Goal: Task Accomplishment & Management: Complete application form

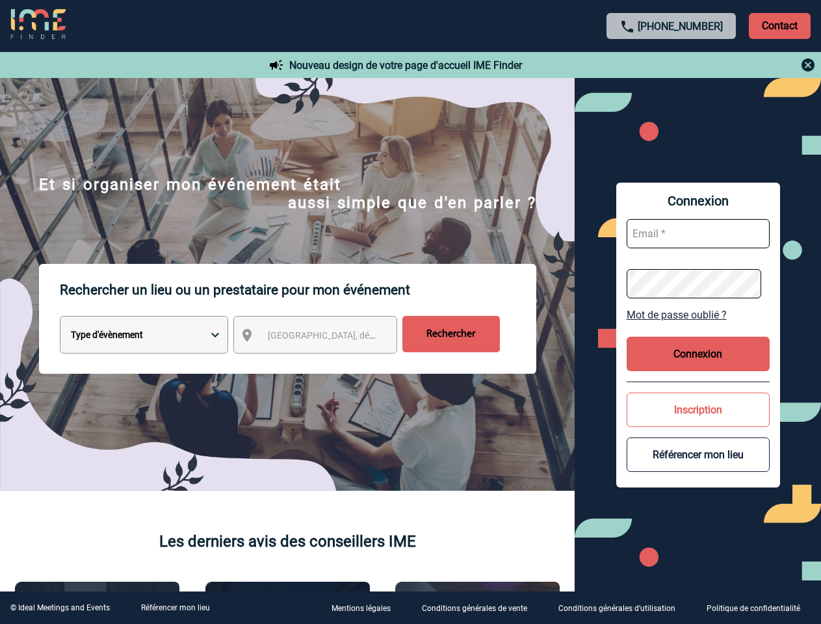
click at [410, 312] on p "Rechercher un lieu ou un prestataire pour mon événement" at bounding box center [298, 290] width 477 height 52
click at [780, 25] on p "Contact" at bounding box center [780, 26] width 62 height 26
click at [672, 65] on div at bounding box center [671, 65] width 289 height 16
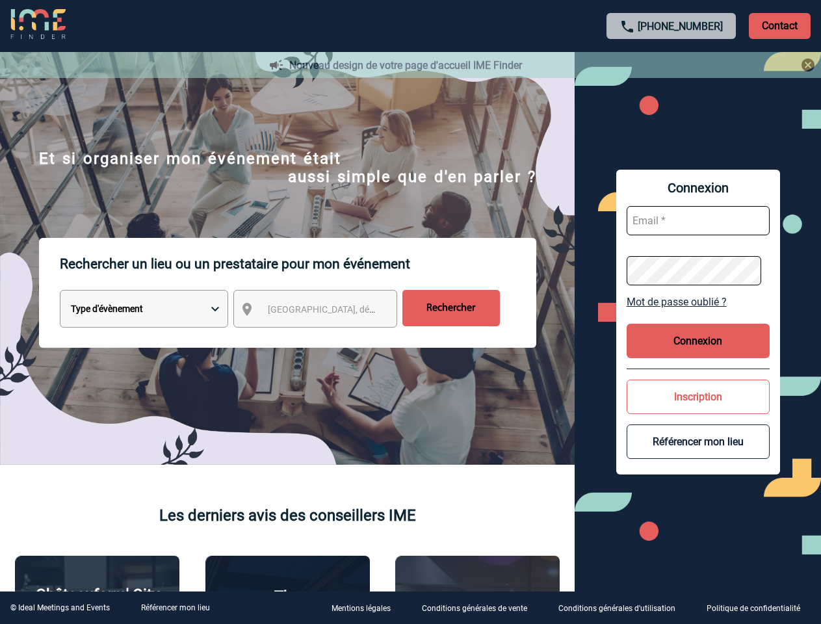
click at [327, 338] on div at bounding box center [367, 278] width 734 height 557
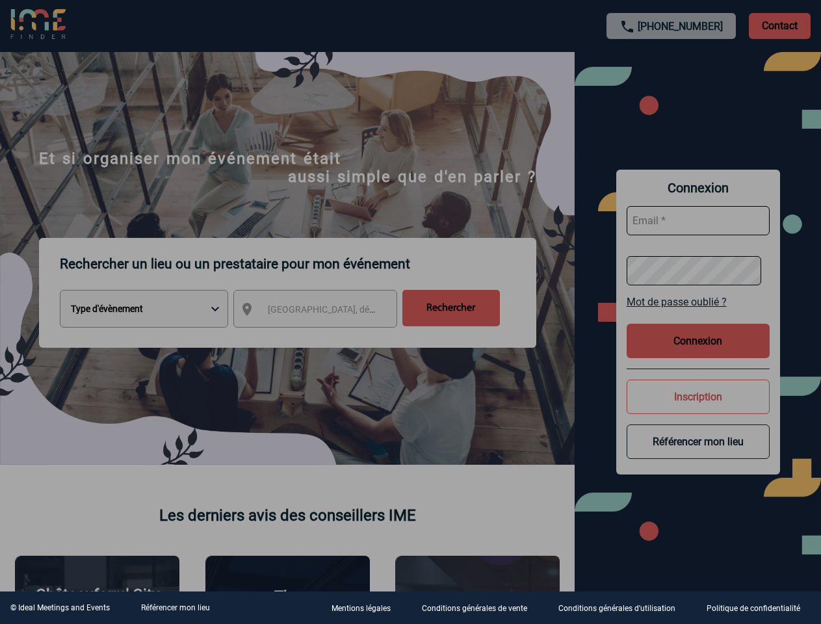
click at [699, 315] on div at bounding box center [410, 312] width 821 height 624
click at [699, 354] on div at bounding box center [410, 312] width 821 height 624
click at [699, 410] on div at bounding box center [410, 312] width 821 height 624
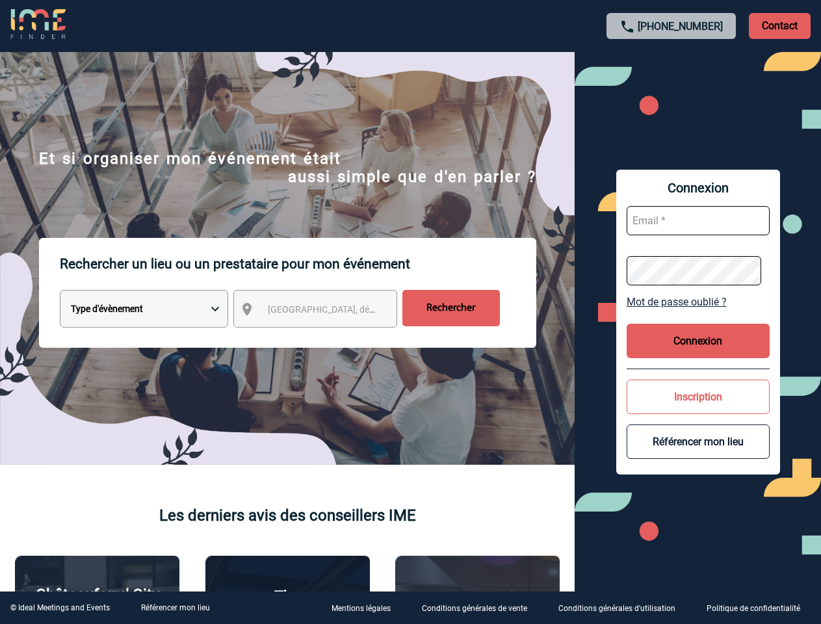
click at [699, 455] on button "Référencer mon lieu" at bounding box center [698, 442] width 143 height 34
click at [175, 608] on link "Référencer mon lieu" at bounding box center [175, 608] width 69 height 9
